Goal: Find specific page/section: Find specific page/section

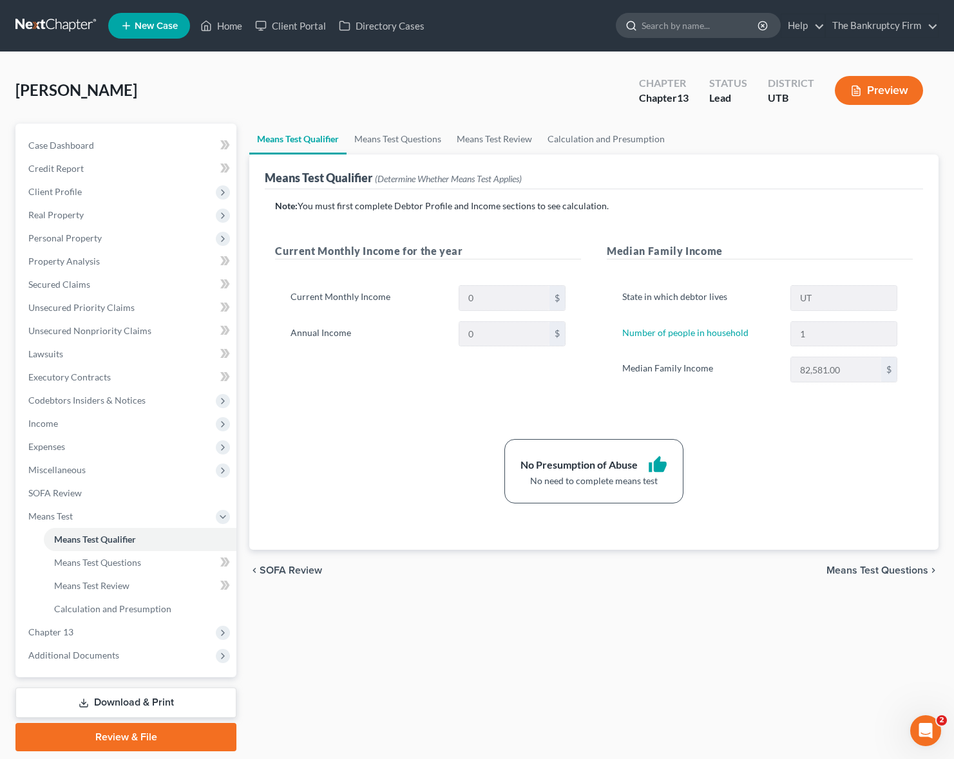
click at [660, 32] on input "search" at bounding box center [700, 26] width 118 height 24
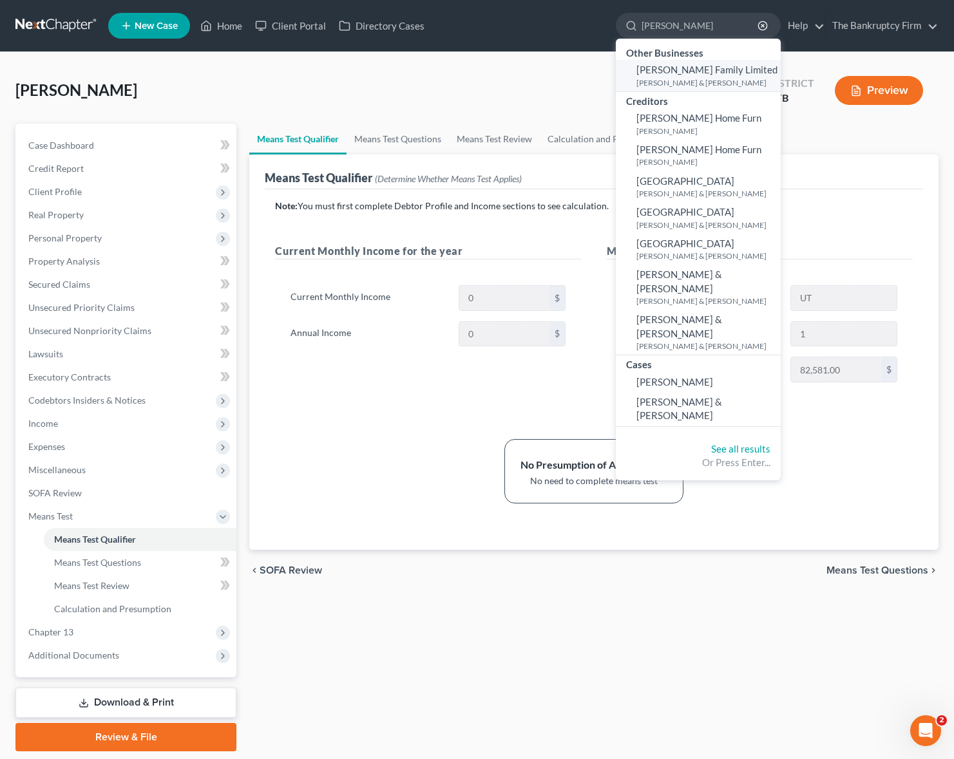
scroll to position [3, 0]
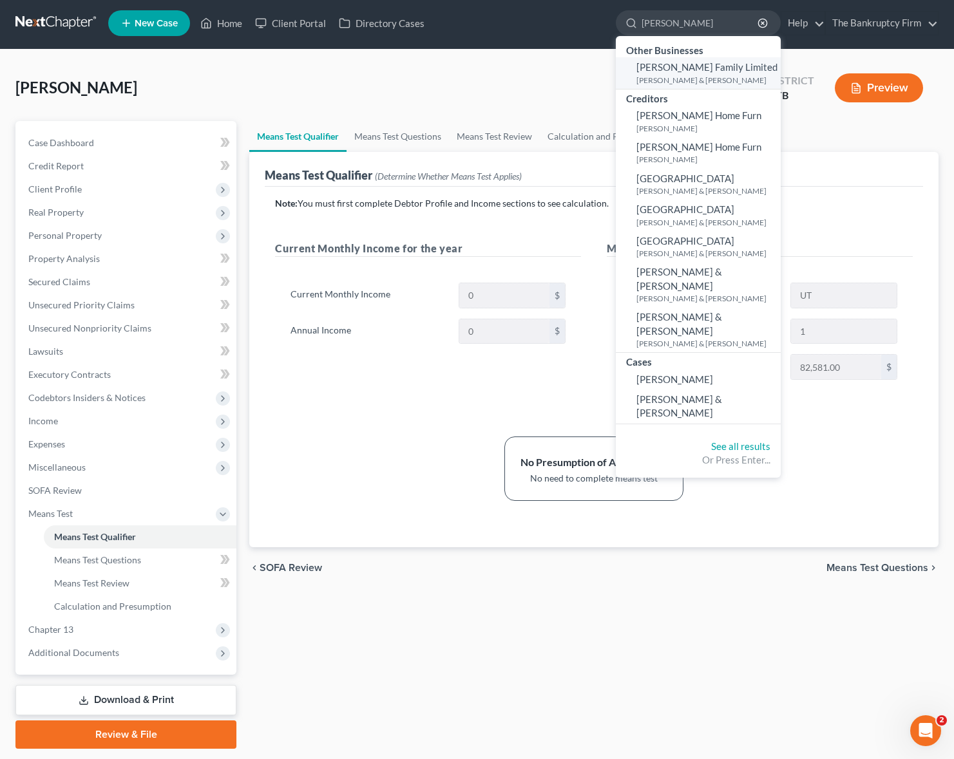
type input "[PERSON_NAME]"
click at [670, 68] on span "[PERSON_NAME] Family Limited" at bounding box center [706, 67] width 141 height 12
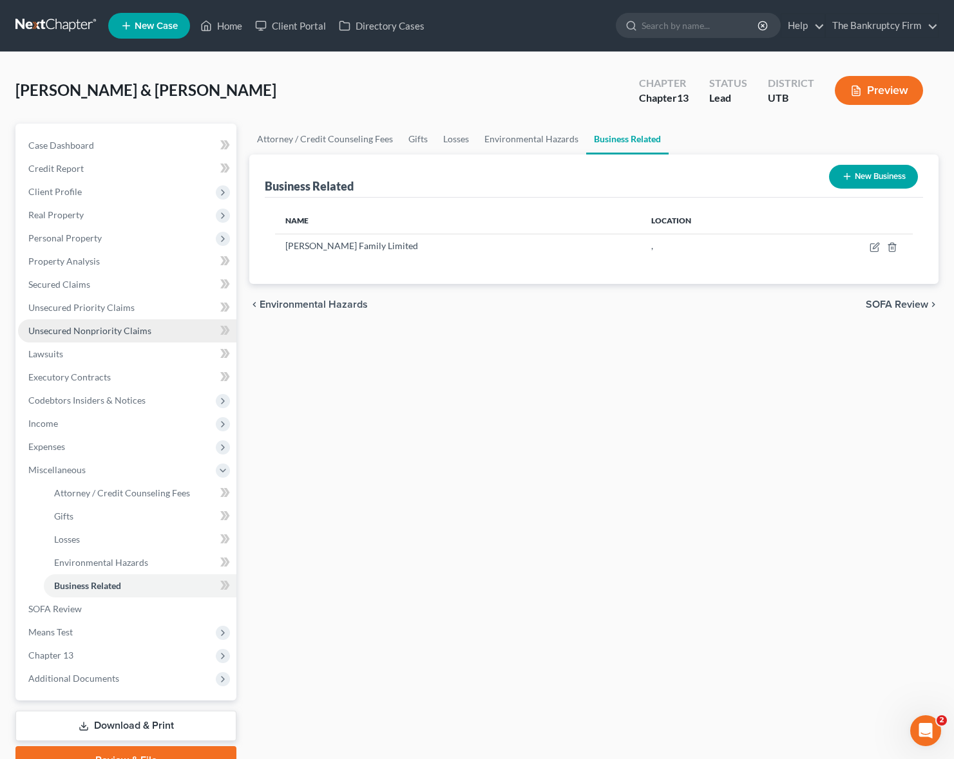
click at [79, 328] on span "Unsecured Nonpriority Claims" at bounding box center [89, 330] width 123 height 11
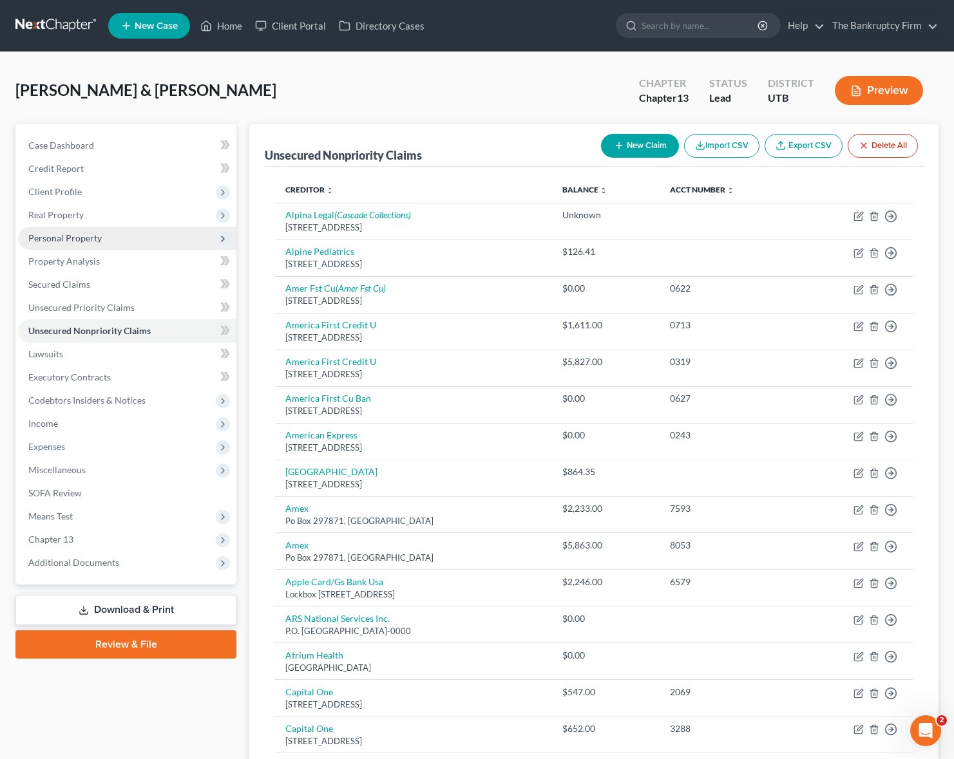
click at [76, 237] on span "Personal Property" at bounding box center [64, 237] width 73 height 11
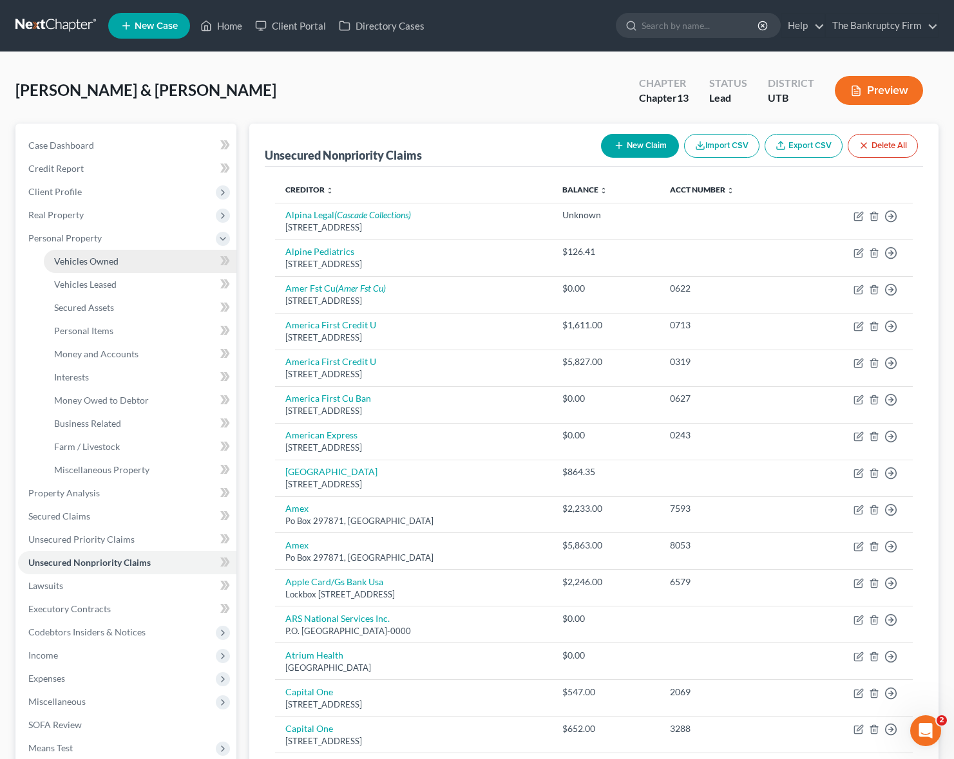
click at [111, 259] on span "Vehicles Owned" at bounding box center [86, 261] width 64 height 11
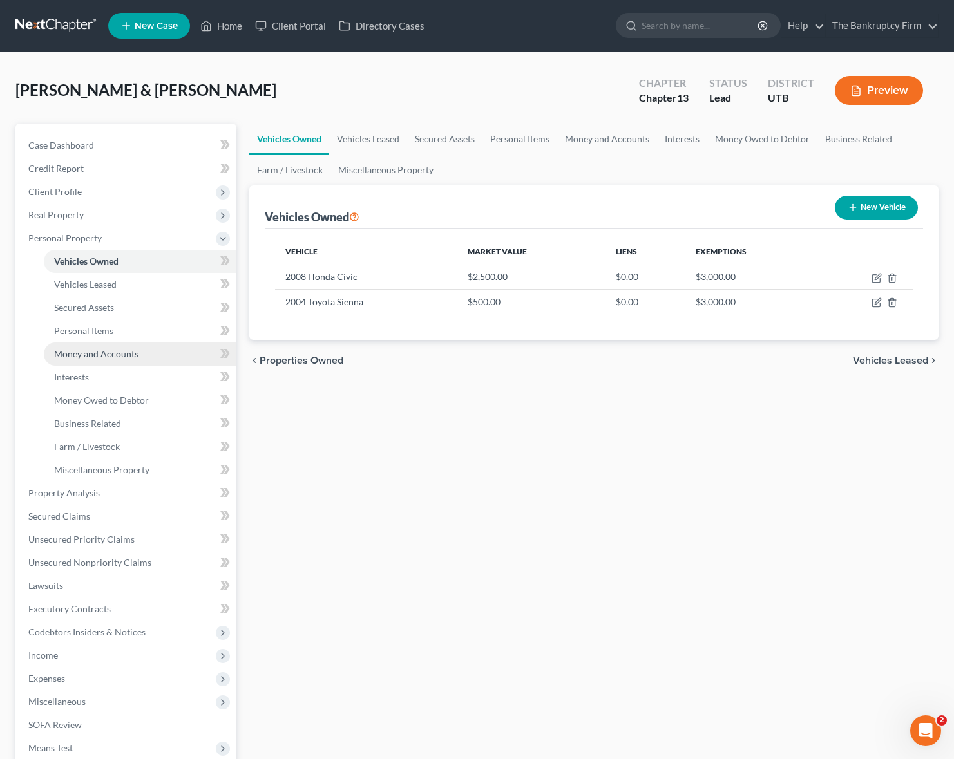
click at [115, 354] on span "Money and Accounts" at bounding box center [96, 353] width 84 height 11
